Goal: Task Accomplishment & Management: Use online tool/utility

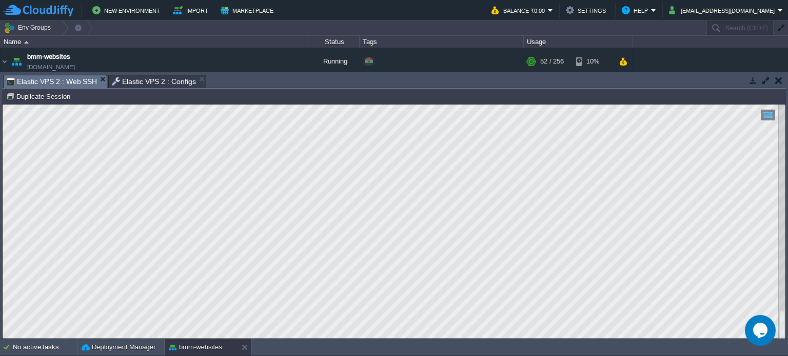
click at [775, 84] on button "button" at bounding box center [778, 80] width 7 height 9
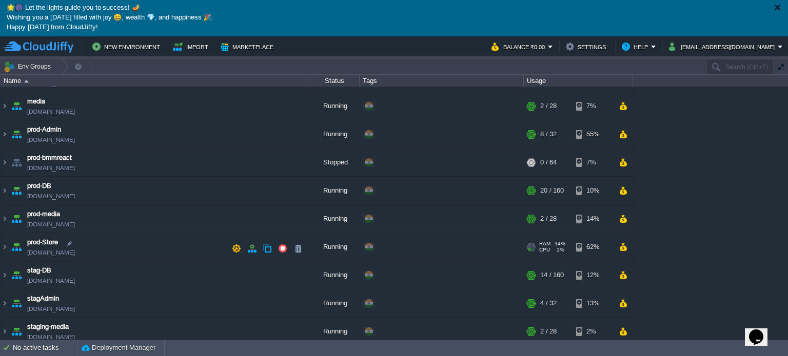
scroll to position [196, 0]
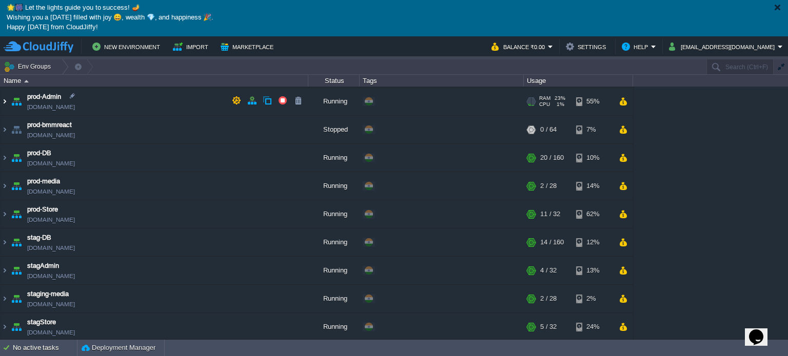
click at [5, 98] on img at bounding box center [5, 102] width 8 height 28
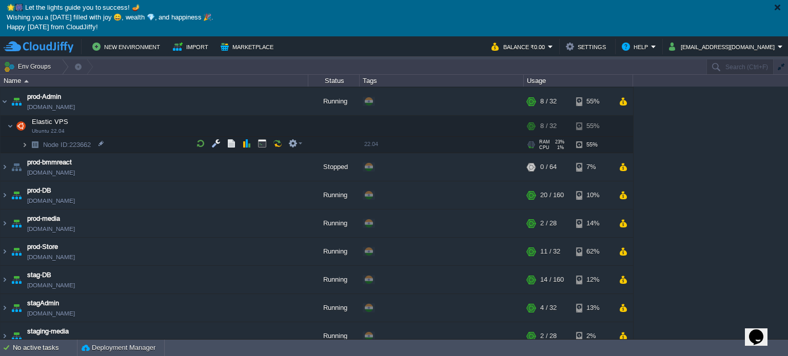
click at [25, 144] on img at bounding box center [25, 145] width 6 height 16
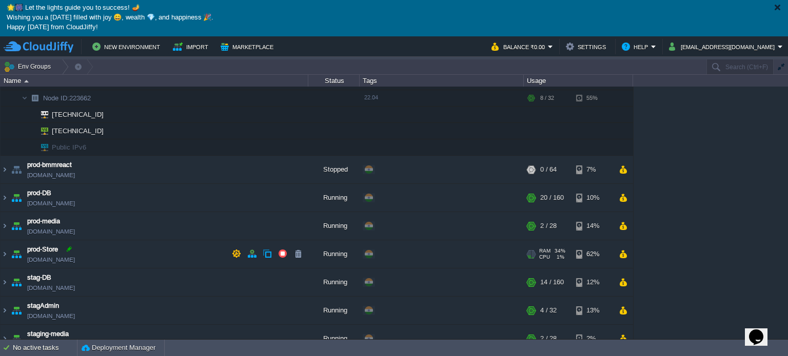
scroll to position [180, 0]
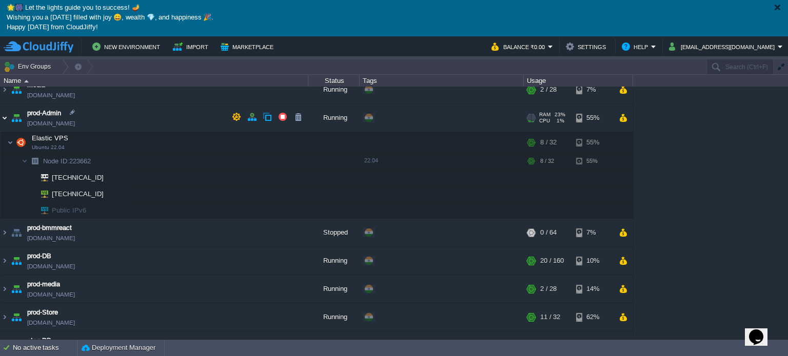
click at [7, 118] on img at bounding box center [5, 118] width 8 height 28
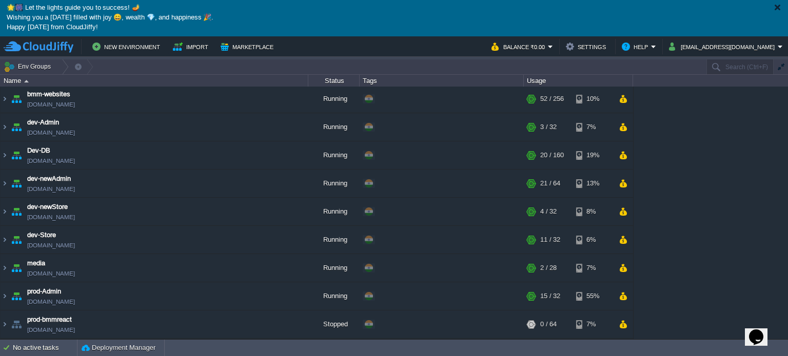
scroll to position [0, 0]
